Goal: Information Seeking & Learning: Learn about a topic

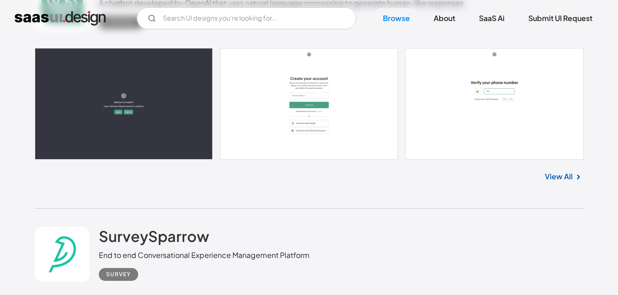
scroll to position [6620, 0]
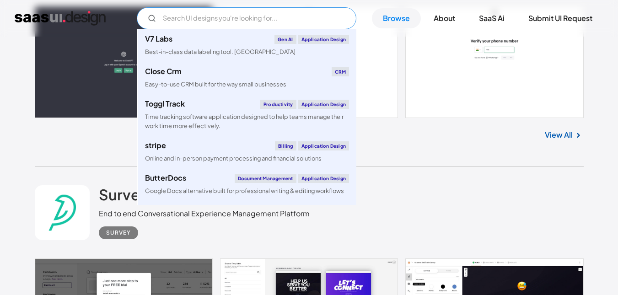
click at [234, 16] on input "Email Form" at bounding box center [247, 18] width 220 height 22
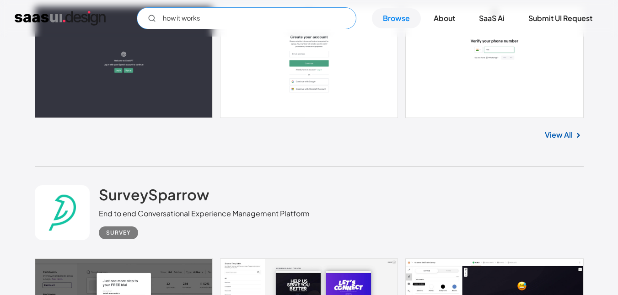
click at [152, 19] on icon "Email Form" at bounding box center [152, 18] width 8 height 8
click at [223, 19] on input "how it works" at bounding box center [247, 18] width 220 height 22
click at [230, 17] on input "how it works\" at bounding box center [247, 18] width 220 height 22
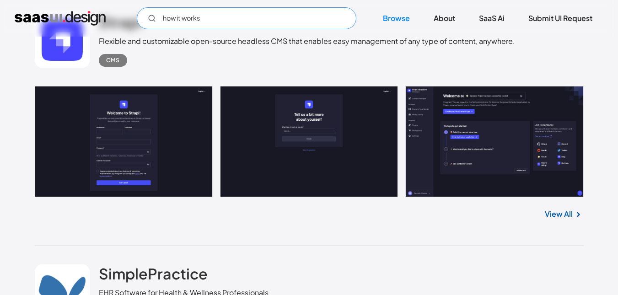
scroll to position [10110, 0]
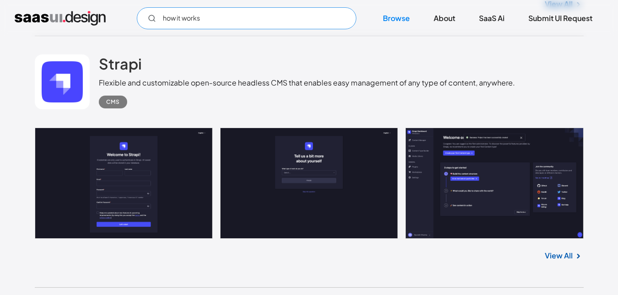
type input "how it works"
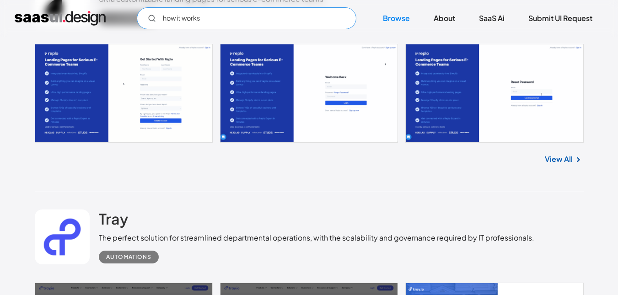
scroll to position [23851, 0]
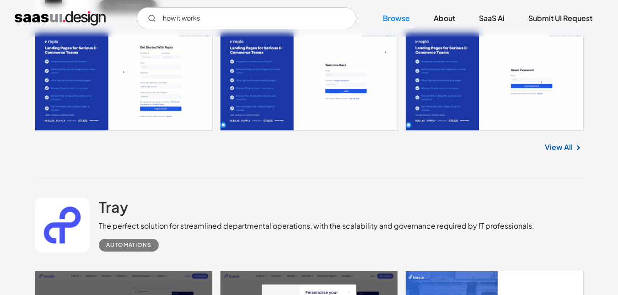
click at [277, 79] on link at bounding box center [309, 81] width 549 height 99
click at [126, 68] on link at bounding box center [309, 81] width 549 height 99
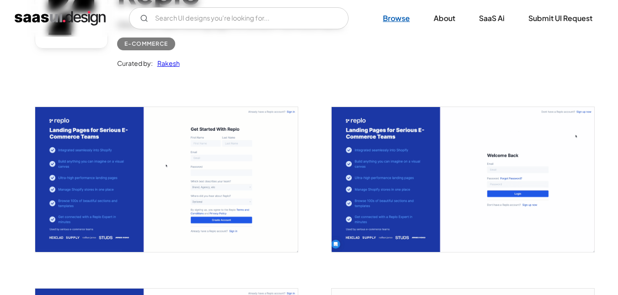
scroll to position [137, 0]
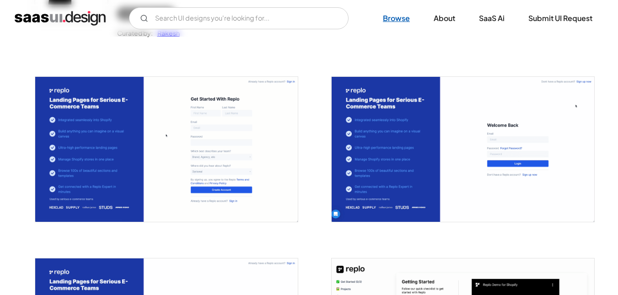
click at [392, 15] on link "Browse" at bounding box center [396, 18] width 49 height 20
